Goal: Information Seeking & Learning: Check status

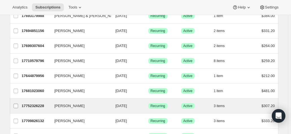
scroll to position [170, 0]
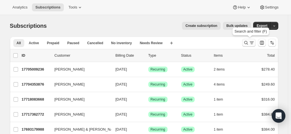
click at [246, 42] on icon "Search and filter results" at bounding box center [247, 43] width 6 height 6
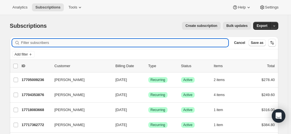
click at [58, 43] on input "Filter subscribers" at bounding box center [125, 43] width 208 height 8
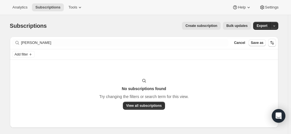
click at [36, 53] on div "Add filter" at bounding box center [144, 54] width 264 height 7
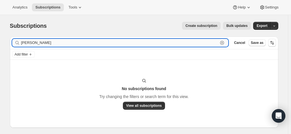
click at [42, 44] on input "max aberde" at bounding box center [119, 43] width 197 height 8
drag, startPoint x: 34, startPoint y: 42, endPoint x: 5, endPoint y: 39, distance: 28.8
click at [6, 39] on div "Subscriptions. This page is ready Subscriptions Create subscription Bulk update…" at bounding box center [144, 80] width 282 height 130
paste input ".aberdeen1@bigpond.com"
click at [80, 44] on input "max.aberdeen1@bigpond.com" at bounding box center [119, 43] width 197 height 8
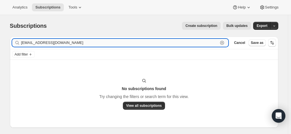
click at [76, 44] on input "max.aberdeen1@bigpond.com" at bounding box center [119, 43] width 197 height 8
click at [80, 42] on input "max.aberdeen1@bigpond.com" at bounding box center [119, 43] width 197 height 8
drag, startPoint x: 80, startPoint y: 42, endPoint x: 43, endPoint y: 41, distance: 37.1
click at [43, 41] on input "max.aberdeen1@bigpond.com" at bounding box center [119, 43] width 197 height 8
click at [85, 45] on input "max.aberdeen1@bigpond.com" at bounding box center [119, 43] width 197 height 8
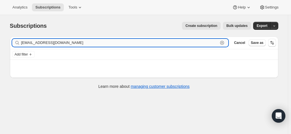
type input "max.aberdeen1@bigpond.com"
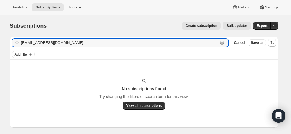
drag, startPoint x: 80, startPoint y: 45, endPoint x: 15, endPoint y: 43, distance: 64.8
click at [15, 43] on div "max.aberdeen1@bigpond.com Clear" at bounding box center [120, 43] width 217 height 8
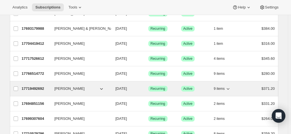
scroll to position [113, 0]
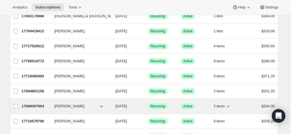
click at [35, 103] on p "17699307604" at bounding box center [36, 106] width 28 height 6
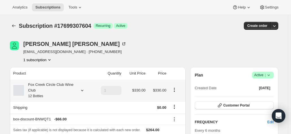
click at [55, 89] on div "Fox Creek Circle Club Wine Club 12 Bottles" at bounding box center [49, 90] width 51 height 17
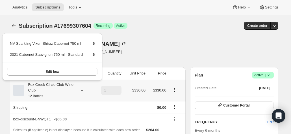
click at [55, 89] on div "Fox Creek Circle Club Wine Club 12 Bottles" at bounding box center [49, 90] width 51 height 17
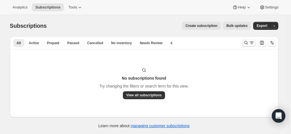
click at [249, 43] on icon "Search and filter results" at bounding box center [247, 43] width 6 height 6
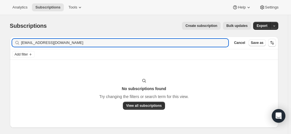
drag, startPoint x: 82, startPoint y: 45, endPoint x: -7, endPoint y: 43, distance: 89.7
click at [0, 43] on html "Analytics Subscriptions Tools Help Settings Skip to content Subscriptions. This…" at bounding box center [145, 67] width 291 height 134
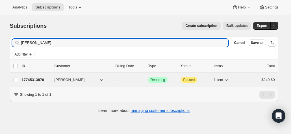
type input "margot"
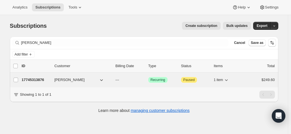
click at [37, 82] on p "17745313876" at bounding box center [36, 80] width 28 height 6
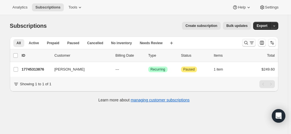
click at [247, 44] on icon "Search and filter results" at bounding box center [247, 43] width 6 height 6
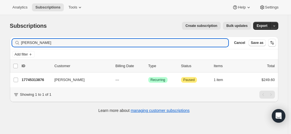
drag, startPoint x: 38, startPoint y: 44, endPoint x: 0, endPoint y: 42, distance: 38.0
click at [0, 44] on html "Analytics Subscriptions Tools Help Settings Skip to content Subscriptions. This…" at bounding box center [145, 67] width 291 height 134
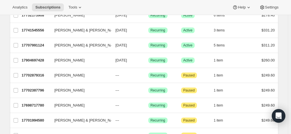
scroll to position [493, 0]
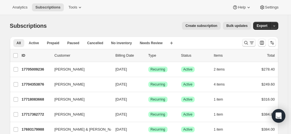
click at [248, 42] on icon "Search and filter results" at bounding box center [247, 43] width 6 height 6
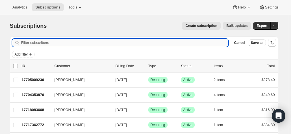
click at [62, 45] on input "Filter subscribers" at bounding box center [125, 43] width 208 height 8
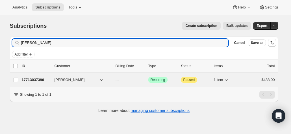
type input "helen norris"
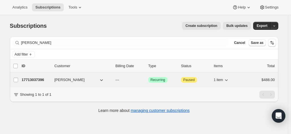
click at [44, 78] on p "17713037396" at bounding box center [36, 80] width 28 height 6
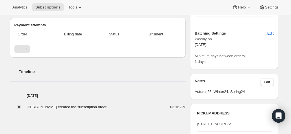
scroll to position [28, 0]
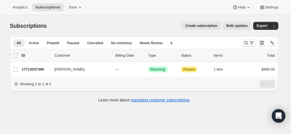
click at [246, 43] on icon "Search and filter results" at bounding box center [246, 43] width 4 height 4
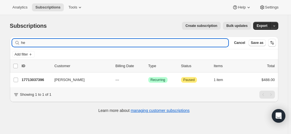
type input "h"
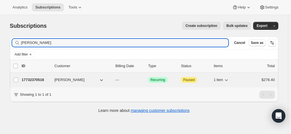
type input "[PERSON_NAME]"
click at [41, 80] on p "17732370516" at bounding box center [36, 80] width 28 height 6
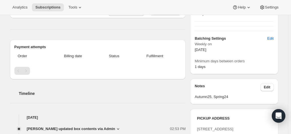
scroll to position [17, 0]
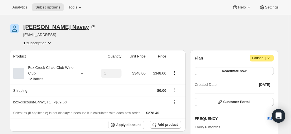
click at [90, 26] on icon at bounding box center [93, 27] width 6 height 6
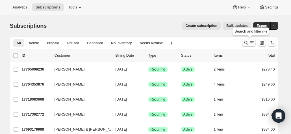
click at [246, 42] on icon "Search and filter results" at bounding box center [247, 43] width 6 height 6
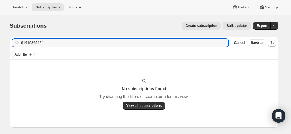
drag, startPoint x: 48, startPoint y: 44, endPoint x: -6, endPoint y: 33, distance: 55.5
click at [0, 33] on html "Analytics Subscriptions Tools Help Settings Skip to content Subscriptions. This…" at bounding box center [145, 67] width 291 height 134
type input "61419865424"
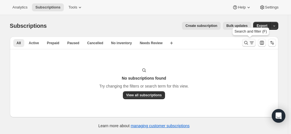
click at [252, 41] on icon "Search and filter results" at bounding box center [252, 43] width 6 height 6
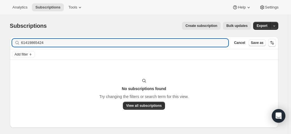
drag, startPoint x: 46, startPoint y: 42, endPoint x: -12, endPoint y: 38, distance: 58.7
click at [0, 38] on html "Analytics Subscriptions Tools Help Settings Skip to content Subscriptions. This…" at bounding box center [145, 67] width 291 height 134
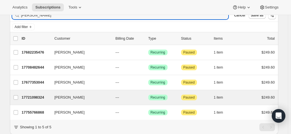
scroll to position [28, 0]
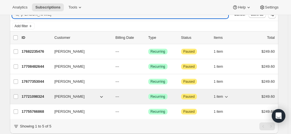
type input "chen"
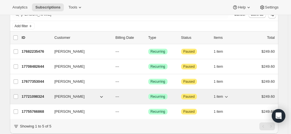
click at [41, 94] on p "17721098324" at bounding box center [36, 97] width 28 height 6
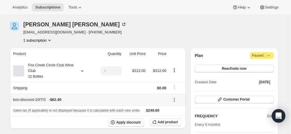
scroll to position [28, 0]
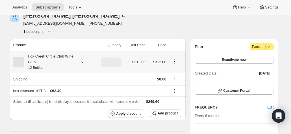
click at [80, 61] on div at bounding box center [81, 62] width 8 height 6
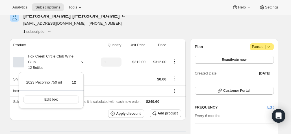
click at [99, 29] on div "David Chen ttivyso@hotmail.com · +61411888618 1 subscription" at bounding box center [104, 24] width 188 height 22
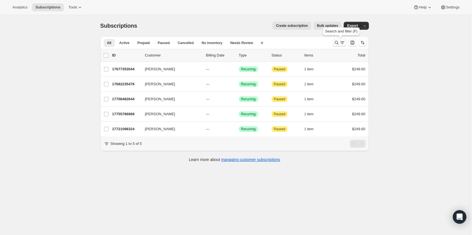
click at [291, 41] on icon "Search and filter results" at bounding box center [343, 43] width 6 height 6
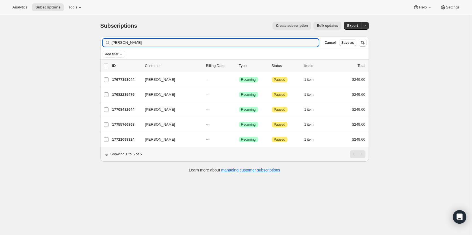
drag, startPoint x: 117, startPoint y: 44, endPoint x: 86, endPoint y: 44, distance: 31.1
click at [86, 44] on div "Subscriptions. This page is ready Subscriptions Create subscription Bulk update…" at bounding box center [234, 132] width 469 height 235
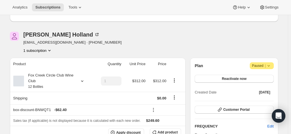
scroll to position [57, 0]
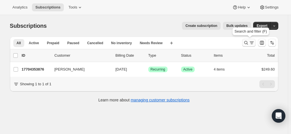
click at [245, 43] on icon "Search and filter results" at bounding box center [247, 43] width 6 height 6
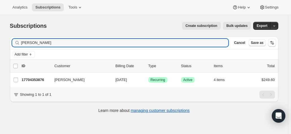
drag, startPoint x: 75, startPoint y: 44, endPoint x: -7, endPoint y: 40, distance: 82.7
click at [0, 40] on html "Analytics Subscriptions Tools Help Settings Skip to content Subscriptions. This…" at bounding box center [145, 67] width 291 height 134
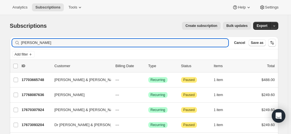
type input "[PERSON_NAME]"
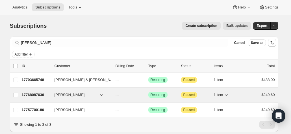
click at [38, 94] on p "17768087636" at bounding box center [36, 95] width 28 height 6
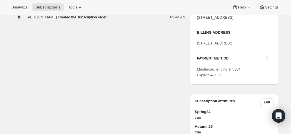
scroll to position [255, 0]
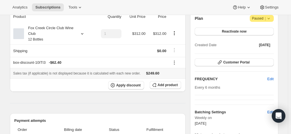
scroll to position [0, 0]
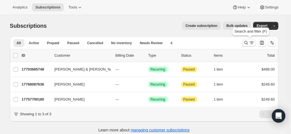
click at [247, 42] on icon "Search and filter results" at bounding box center [247, 43] width 6 height 6
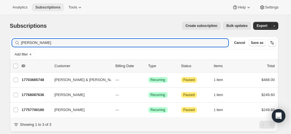
drag, startPoint x: 68, startPoint y: 44, endPoint x: 42, endPoint y: 5, distance: 46.9
click at [0, 39] on div "Subscriptions. This page is ready Subscriptions Create subscription Bulk update…" at bounding box center [144, 82] width 288 height 134
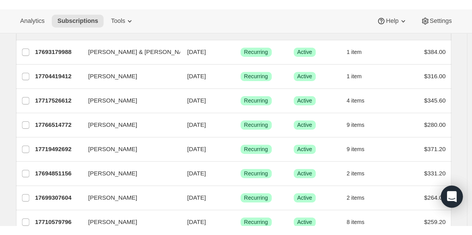
scroll to position [141, 0]
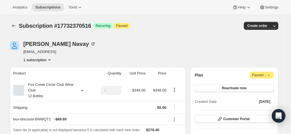
scroll to position [17, 0]
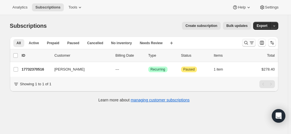
click at [249, 43] on icon "Search and filter results" at bounding box center [247, 43] width 6 height 6
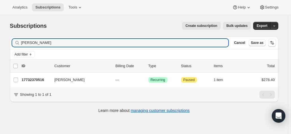
drag, startPoint x: 49, startPoint y: 44, endPoint x: 3, endPoint y: 44, distance: 45.3
click at [3, 44] on div "Subscriptions. This page is ready Subscriptions Create subscription Bulk update…" at bounding box center [144, 82] width 288 height 134
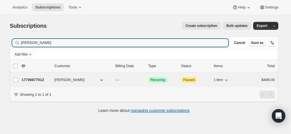
type input "[PERSON_NAME]"
click at [36, 77] on p "17706877012" at bounding box center [36, 80] width 28 height 6
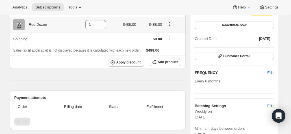
scroll to position [113, 0]
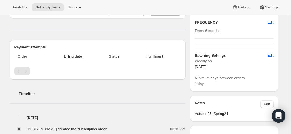
click at [5, 120] on div "Subscription #17706877012. This page is ready Subscription #17706877012 Success…" at bounding box center [144, 101] width 282 height 398
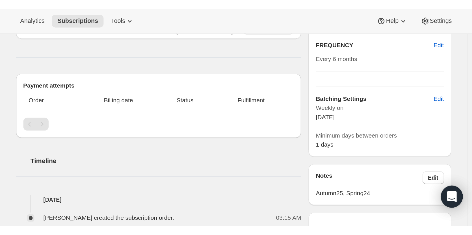
scroll to position [0, 0]
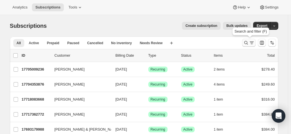
click at [248, 40] on icon "Search and filter results" at bounding box center [247, 43] width 6 height 6
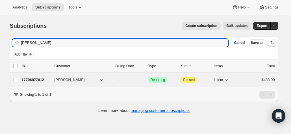
type input "smyth"
click at [33, 83] on div "17706877012 Greg Smyth --- Success Recurring Attention Paused 1 item $488.00" at bounding box center [149, 80] width 254 height 8
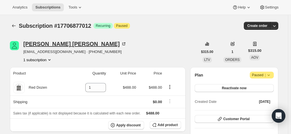
click at [123, 43] on icon at bounding box center [124, 43] width 3 height 3
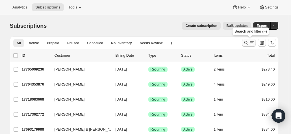
click at [251, 43] on icon "Search and filter results" at bounding box center [252, 43] width 6 height 6
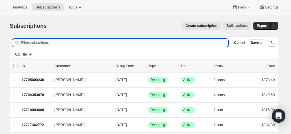
click at [89, 42] on input "Filter subscribers" at bounding box center [125, 43] width 208 height 8
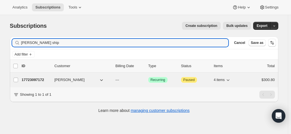
type input "peter ship"
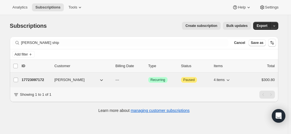
click at [43, 79] on p "17723097172" at bounding box center [36, 80] width 28 height 6
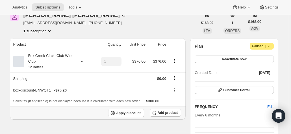
scroll to position [57, 0]
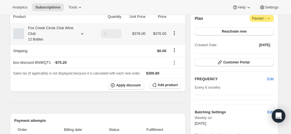
click at [49, 34] on div "Fox Creek Circle Club Wine Club 12 Bottles" at bounding box center [49, 33] width 51 height 17
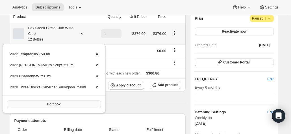
click at [49, 103] on span "Edit box" at bounding box center [53, 104] width 13 height 5
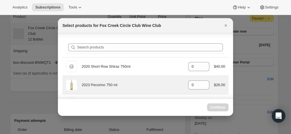
scroll to position [85, 0]
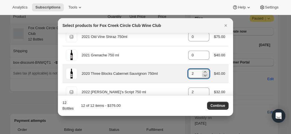
click at [203, 76] on icon ":re7:" at bounding box center [206, 75] width 6 height 6
click at [204, 75] on icon ":re7:" at bounding box center [205, 76] width 3 height 2
type input "0"
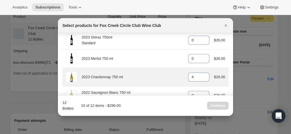
scroll to position [311, 0]
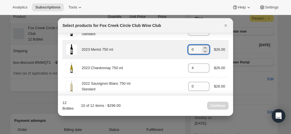
drag, startPoint x: 191, startPoint y: 48, endPoint x: 176, endPoint y: 41, distance: 17.1
click at [172, 50] on div "2023 Merlot 750 ml gid://shopify/ProductVariant/41594931871828 0 $26.00" at bounding box center [146, 49] width 160 height 11
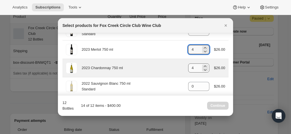
type input "4"
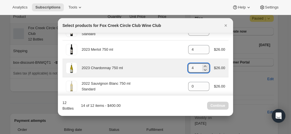
drag, startPoint x: 192, startPoint y: 66, endPoint x: 182, endPoint y: 65, distance: 10.0
click at [183, 66] on div "2023 Chardonnay 750 ml gid://shopify/ProductVariant/41594928857172 4 $26.00" at bounding box center [146, 67] width 160 height 11
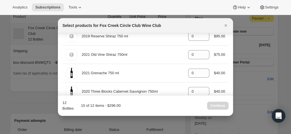
scroll to position [60, 0]
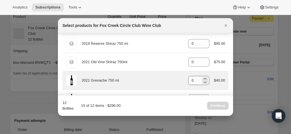
type input "0"
drag, startPoint x: 193, startPoint y: 80, endPoint x: 178, endPoint y: 77, distance: 14.9
click at [181, 79] on div "2021 Grenache 750 ml gid://shopify/ProductVariant/41594924630100 0 $40.00" at bounding box center [146, 80] width 160 height 11
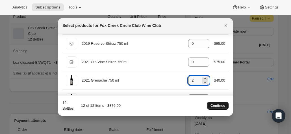
type input "2"
click at [219, 107] on span "Continue" at bounding box center [218, 105] width 15 height 5
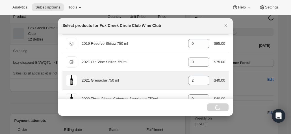
scroll to position [83, 0]
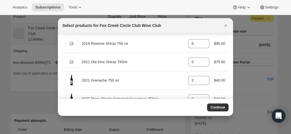
click at [215, 107] on span "Continue" at bounding box center [218, 107] width 15 height 5
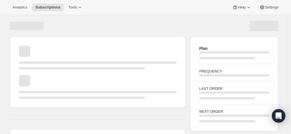
scroll to position [57, 0]
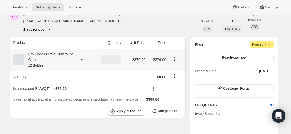
click at [52, 59] on div "Fox Creek Circle Club Wine Club 12 Bottles" at bounding box center [49, 59] width 51 height 17
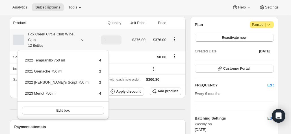
scroll to position [117, 0]
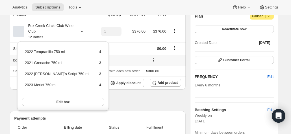
click at [134, 56] on th "box-discount-BNWQT1 - $75.20" at bounding box center [79, 60] width 138 height 11
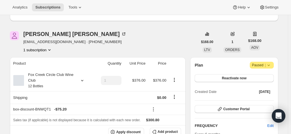
scroll to position [60, 0]
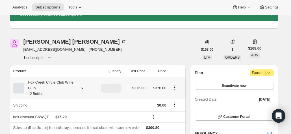
click at [63, 86] on div "Fox Creek Circle Club Wine Club 12 Bottles" at bounding box center [49, 88] width 51 height 17
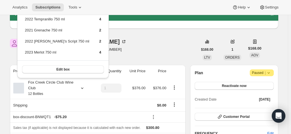
click at [137, 44] on div "Peter Shipley shippo19601@bigpond.com · +61410753054 1 subscription" at bounding box center [104, 50] width 188 height 22
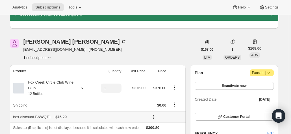
click at [101, 120] on th "box-discount-BNWQT1 - $75.20" at bounding box center [79, 116] width 138 height 11
click at [239, 83] on button "Reactivate now" at bounding box center [234, 86] width 79 height 8
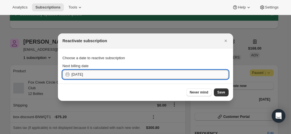
click at [104, 74] on input "2025-09-24" at bounding box center [150, 74] width 157 height 9
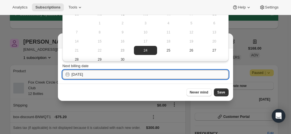
drag, startPoint x: 133, startPoint y: 74, endPoint x: 153, endPoint y: 74, distance: 20.7
click at [132, 74] on input "2025-09-24" at bounding box center [150, 74] width 157 height 9
click at [36, 107] on div at bounding box center [145, 67] width 291 height 134
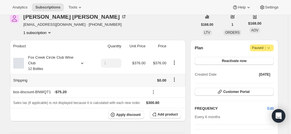
scroll to position [117, 0]
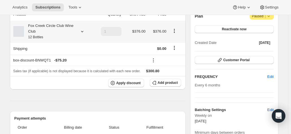
click at [54, 31] on div "Fox Creek Circle Club Wine Club 12 Bottles" at bounding box center [49, 31] width 51 height 17
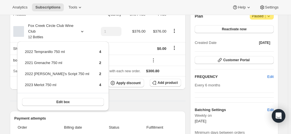
click at [117, 99] on div "Product Quantity Unit Price Price Fox Creek Circle Club Wine Club 12 Bottles 1 …" at bounding box center [98, 130] width 176 height 244
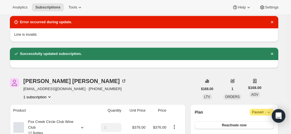
scroll to position [28, 0]
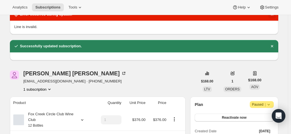
click at [272, 16] on icon "Dismiss notification" at bounding box center [273, 15] width 6 height 6
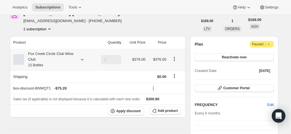
scroll to position [85, 0]
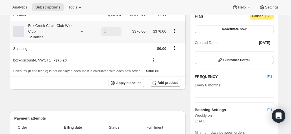
click at [73, 28] on div "Fox Creek Circle Club Wine Club 12 Bottles" at bounding box center [49, 31] width 51 height 17
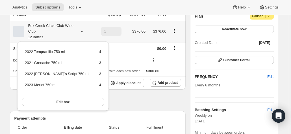
click at [73, 28] on div "Fox Creek Circle Club Wine Club 12 Bottles" at bounding box center [49, 31] width 51 height 17
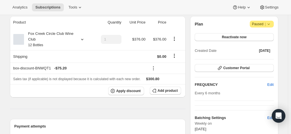
scroll to position [57, 0]
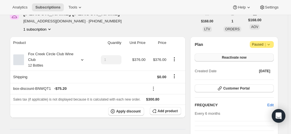
click at [231, 57] on span "Reactivate now" at bounding box center [234, 57] width 25 height 5
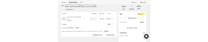
scroll to position [0, 0]
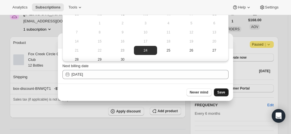
click at [220, 92] on span "Save" at bounding box center [222, 92] width 8 height 5
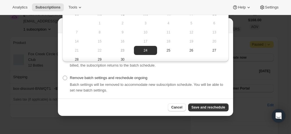
click at [137, 66] on span "One-time override, which ignores the current batch settings. Once this order is…" at bounding box center [148, 62] width 156 height 10
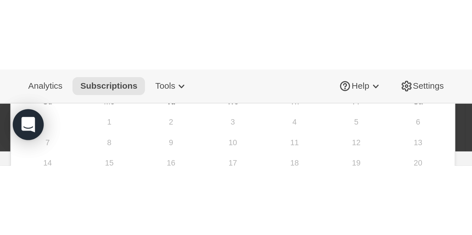
scroll to position [57, 0]
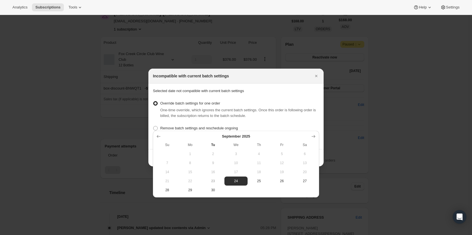
click at [272, 121] on div "Override batch settings for one order One-time override, which ignores the curr…" at bounding box center [236, 122] width 166 height 45
click at [238, 134] on span "24" at bounding box center [236, 181] width 18 height 5
type input "2025-09-23"
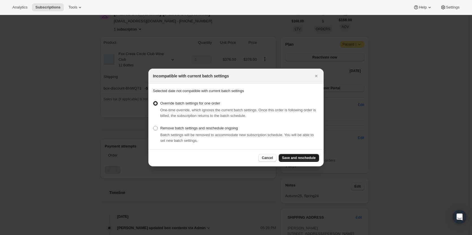
click at [290, 134] on span "Save and reschedule" at bounding box center [299, 158] width 34 height 5
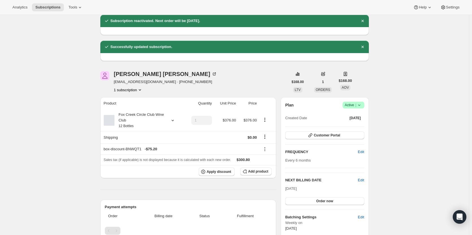
scroll to position [28, 0]
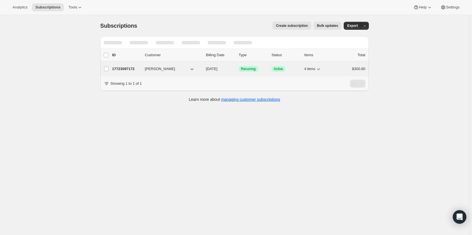
click at [157, 68] on span "Peter Shipley" at bounding box center [160, 69] width 30 height 6
click at [122, 67] on p "17723097172" at bounding box center [126, 69] width 28 height 6
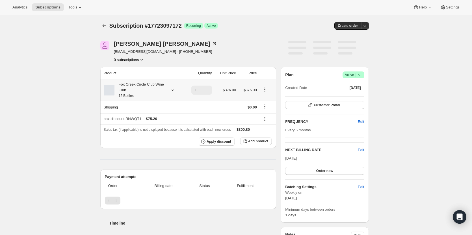
click at [154, 83] on div "Fox Creek Circle Club Wine Club 12 Bottles" at bounding box center [140, 90] width 51 height 17
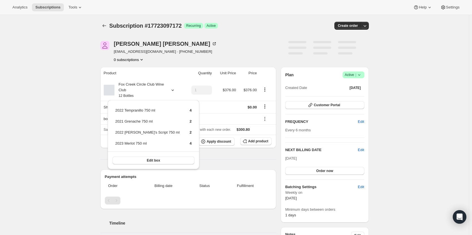
click at [232, 46] on div "Peter Shipley shippo19601@bigpond.com · +61410753054 0 subscriptions" at bounding box center [194, 52] width 188 height 22
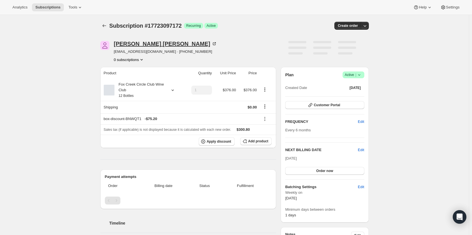
click at [214, 43] on icon at bounding box center [215, 43] width 2 height 2
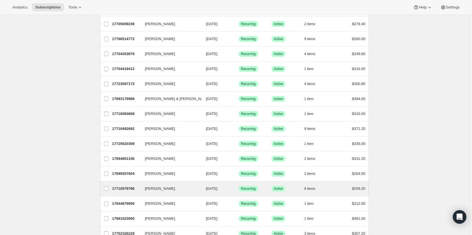
scroll to position [85, 0]
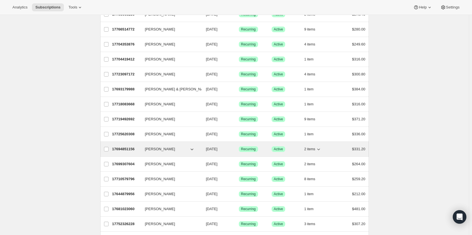
click at [129, 147] on p "17694851156" at bounding box center [126, 150] width 28 height 6
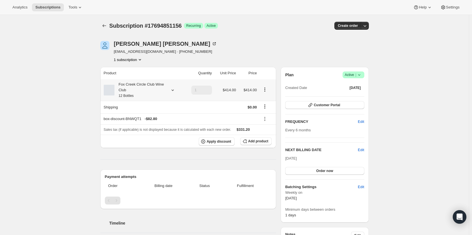
click at [157, 86] on div "Fox Creek Circle Club Wine Club 12 Bottles" at bounding box center [140, 90] width 51 height 17
drag, startPoint x: 192, startPoint y: 52, endPoint x: 164, endPoint y: 52, distance: 28.6
click at [164, 52] on div "Nicole Walker nicoleaweller@hotmail.com · +61438753112 1 subscription" at bounding box center [194, 52] width 188 height 22
copy span "+61438753112"
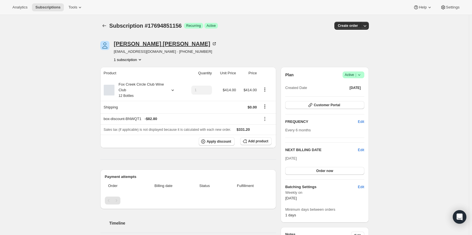
click at [214, 43] on icon at bounding box center [215, 43] width 2 height 2
click at [165, 89] on div "Fox Creek Circle Club Wine Club 12 Bottles" at bounding box center [140, 90] width 51 height 17
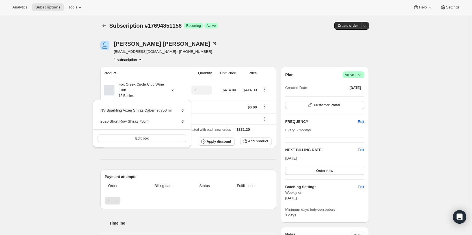
click at [194, 63] on div "Nicole Walker nicoleaweller@hotmail.com · +61438753112 1 subscription Product Q…" at bounding box center [232, 229] width 273 height 394
click at [36, 88] on div "Subscription #17694851156. This page is ready Subscription #17694851156 Success…" at bounding box center [234, 229] width 469 height 428
click at [23, 61] on div "Subscription #17694851156. This page is ready Subscription #17694851156 Success…" at bounding box center [234, 229] width 469 height 428
click at [6, 141] on div "Subscription #17694851156. This page is ready Subscription #17694851156 Success…" at bounding box center [234, 229] width 469 height 428
